Goal: Transaction & Acquisition: Download file/media

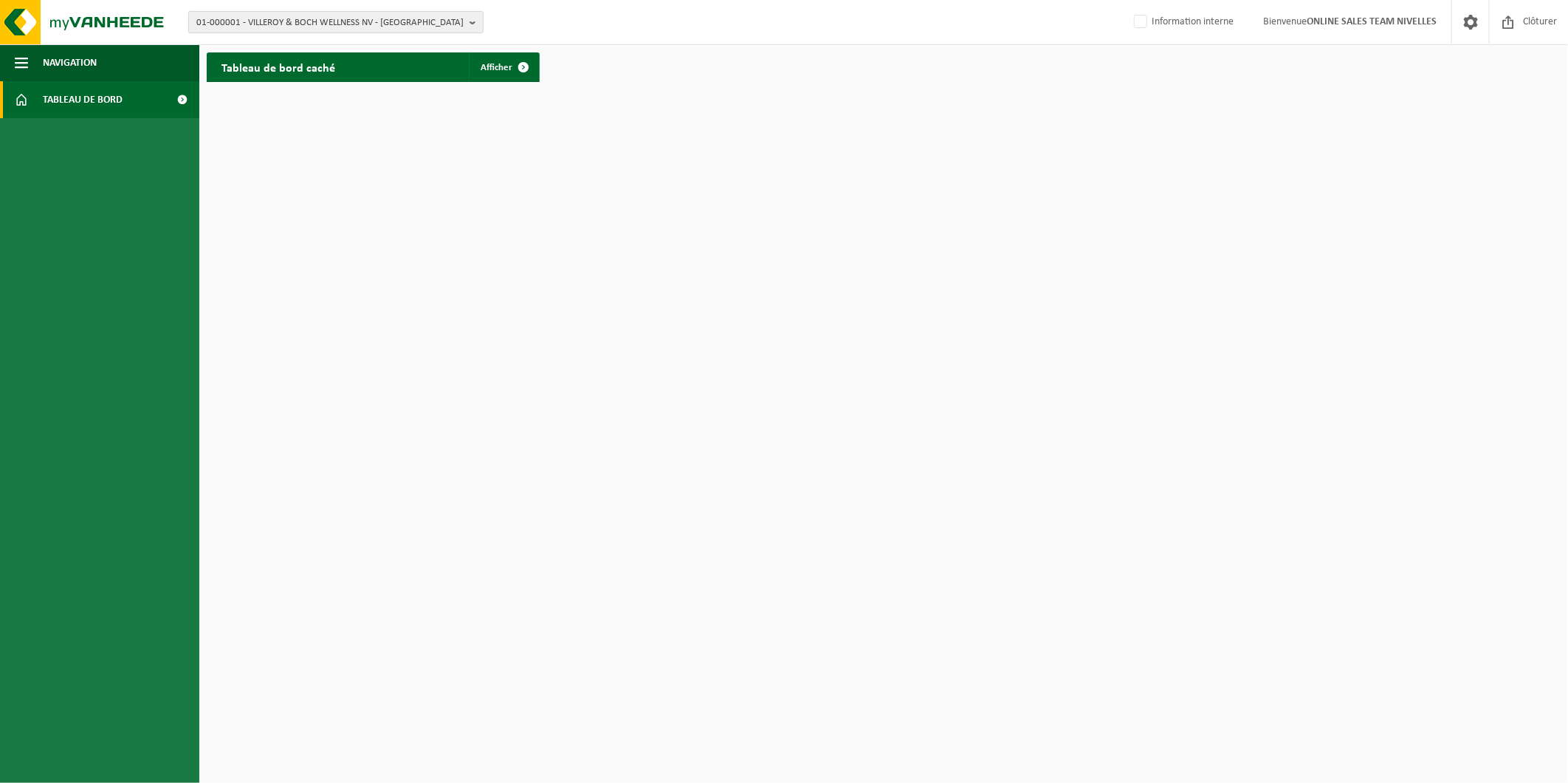
click at [289, 21] on span "01-000001 - VILLEROY & BOCH WELLNESS NV - [GEOGRAPHIC_DATA]" at bounding box center [330, 23] width 267 height 22
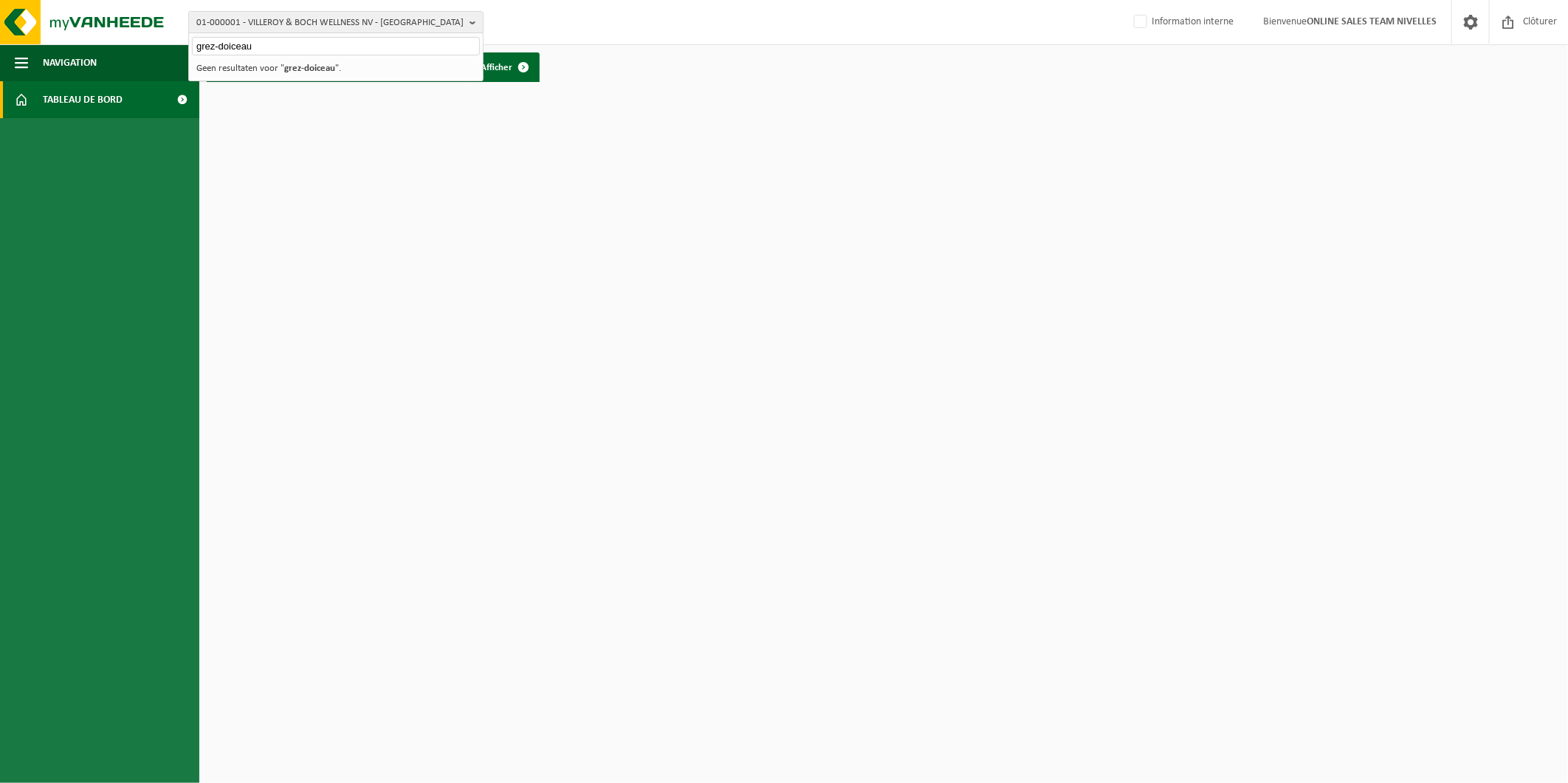
type input "grez-doiceau"
drag, startPoint x: 281, startPoint y: 45, endPoint x: 68, endPoint y: 50, distance: 213.1
click at [68, 50] on div "01-000001 - VILLEROY & BOCH WELLNESS NV - ROESELARE grez-doiceau 01-000001 - VI…" at bounding box center [784, 45] width 1568 height 89
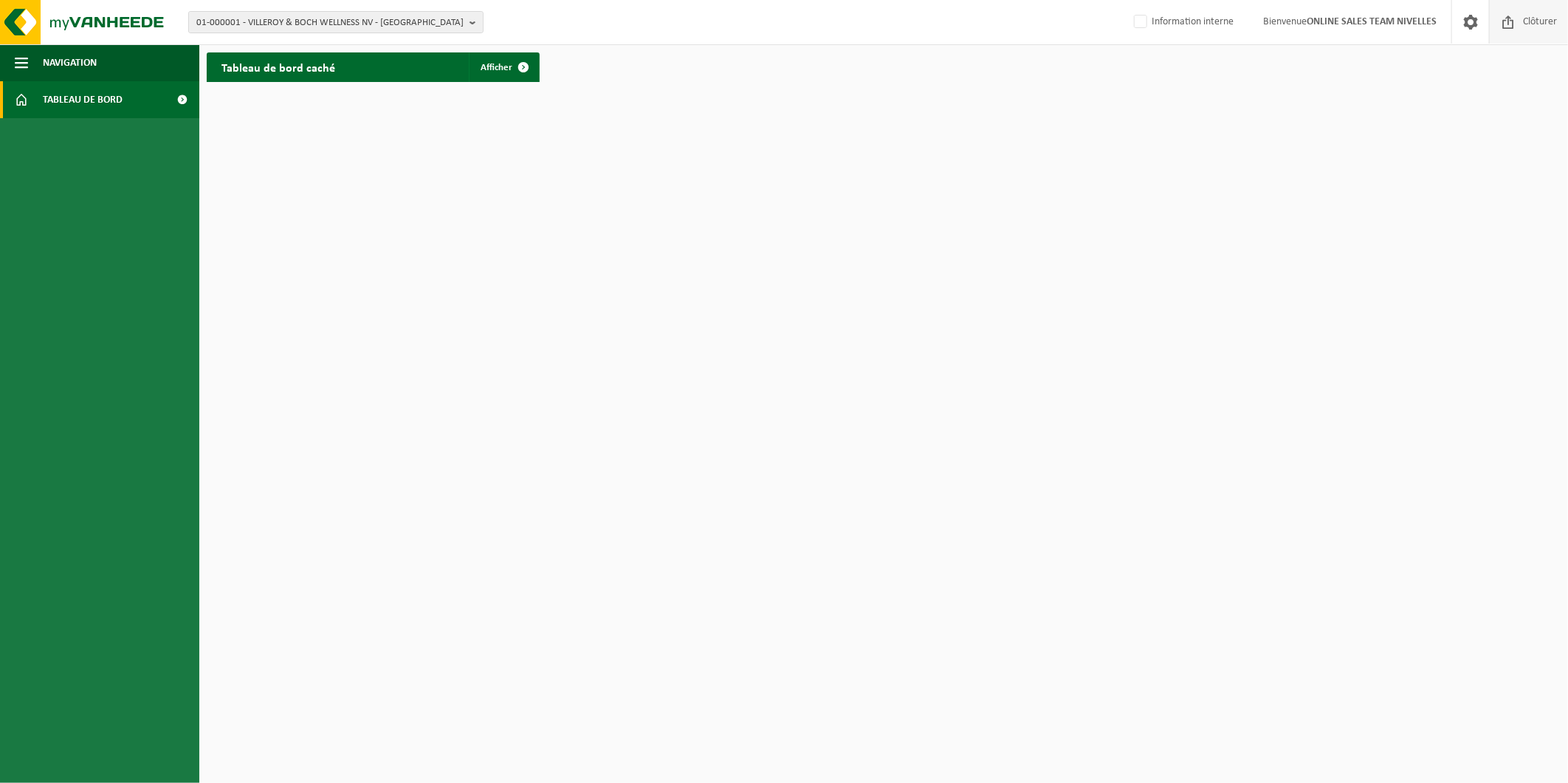
click at [1523, 20] on span "Clôturer" at bounding box center [1541, 22] width 42 height 44
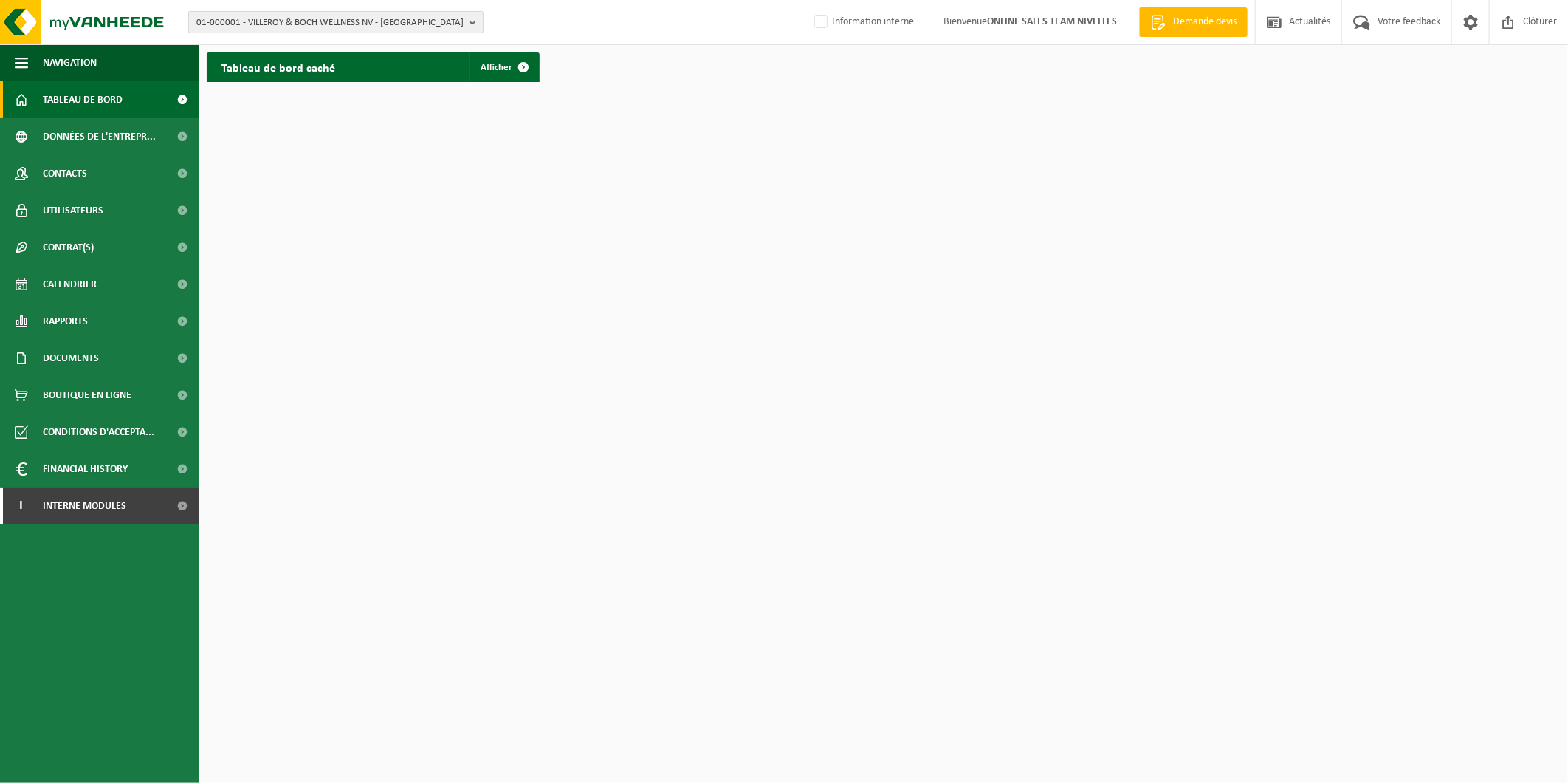
click at [393, 21] on span "01-000001 - VILLEROY & BOCH WELLNESS NV - ROESELARE" at bounding box center [330, 23] width 267 height 22
click at [336, 50] on input "text" at bounding box center [336, 46] width 288 height 19
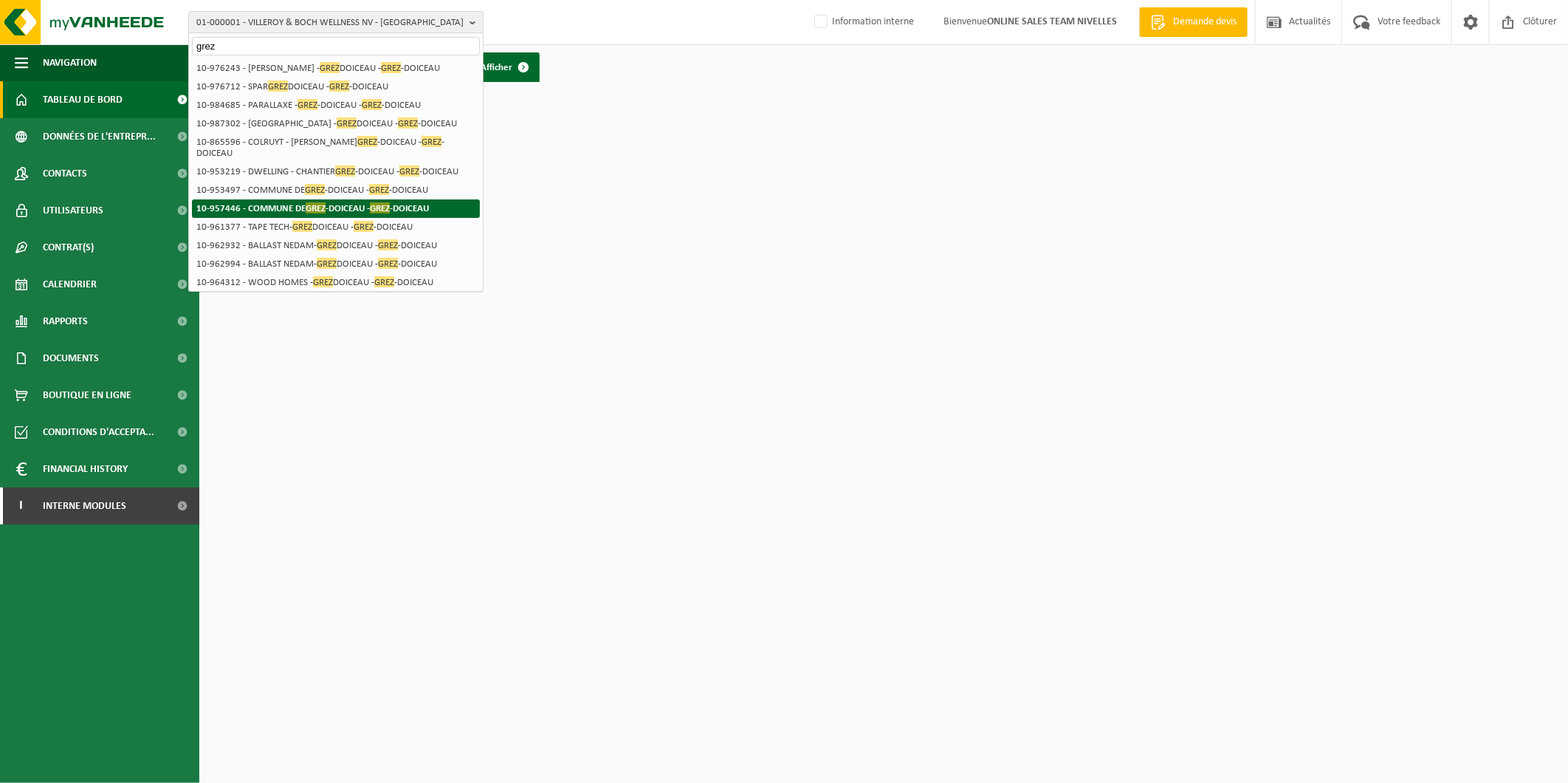
type input "grez"
click at [281, 200] on li "10-957446 - COMMUNE DE GREZ -DOICEAU - GREZ -DOICEAU" at bounding box center [336, 209] width 288 height 19
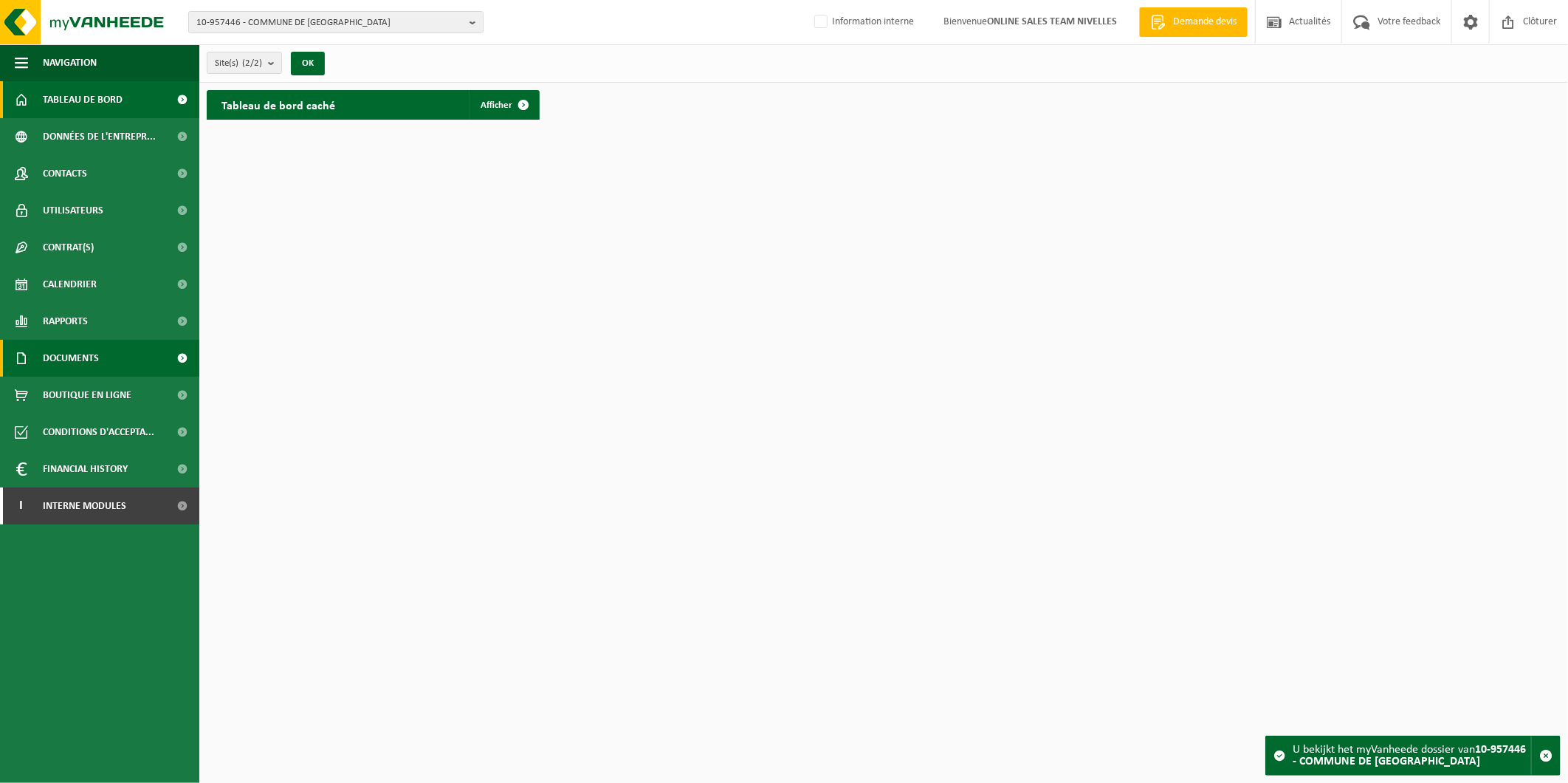
click at [98, 357] on span "Documents" at bounding box center [71, 358] width 56 height 37
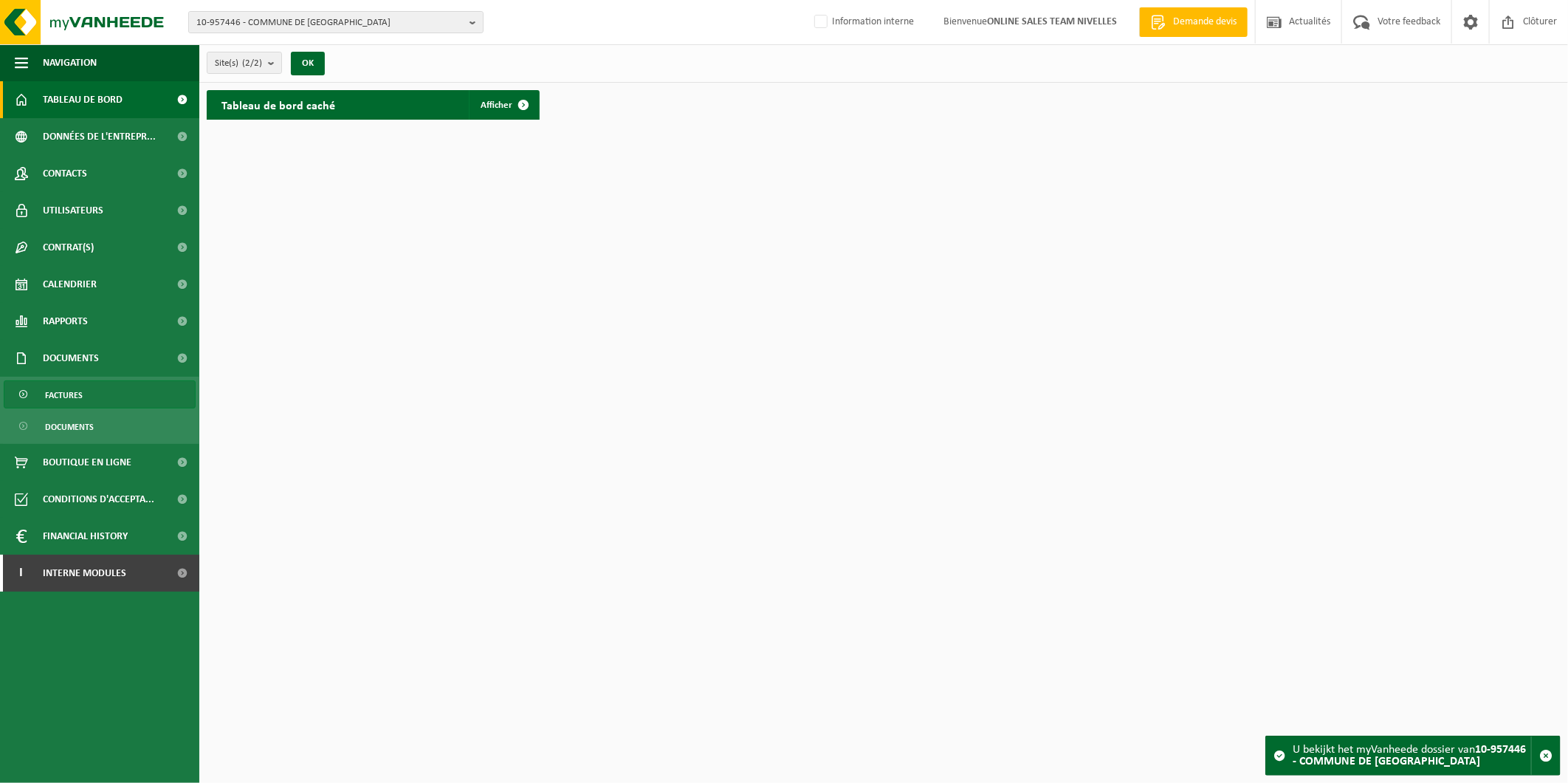
click at [101, 405] on link "Factures" at bounding box center [99, 394] width 192 height 28
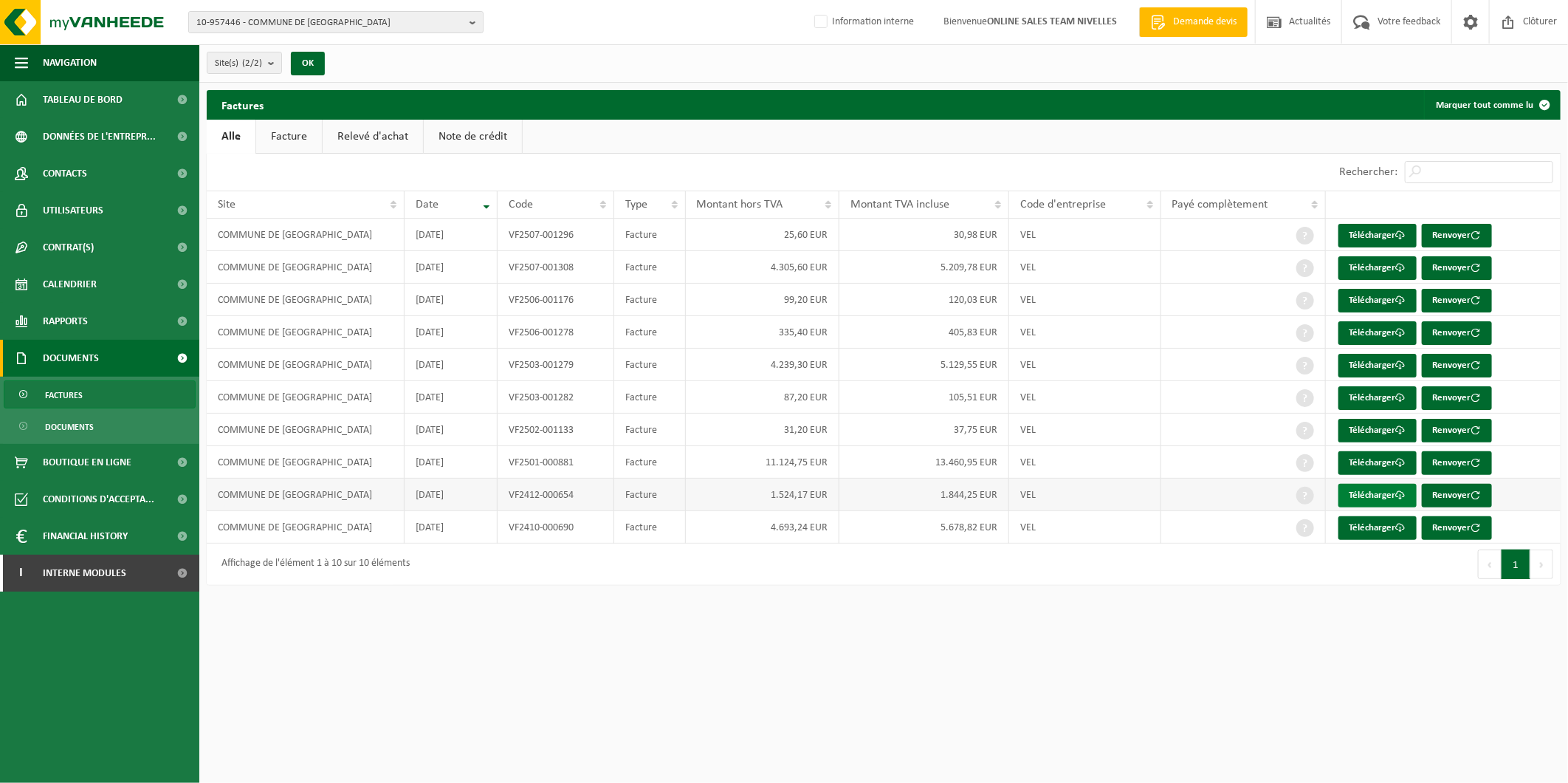
click at [1388, 496] on link "Télécharger" at bounding box center [1377, 496] width 78 height 24
